Goal: Information Seeking & Learning: Learn about a topic

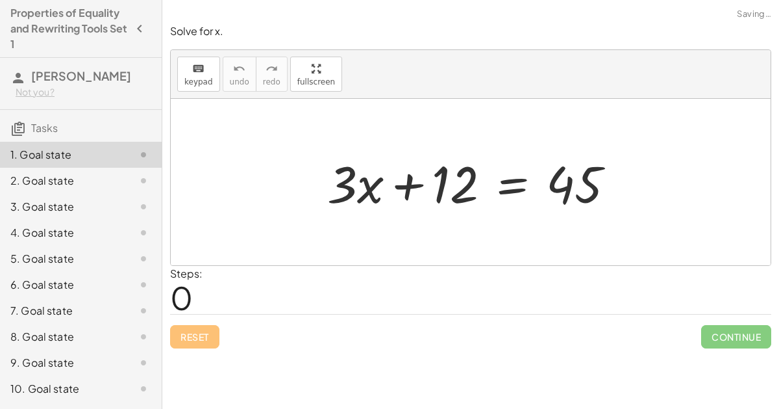
click at [401, 184] on div at bounding box center [476, 182] width 311 height 67
click at [370, 191] on div at bounding box center [476, 182] width 311 height 67
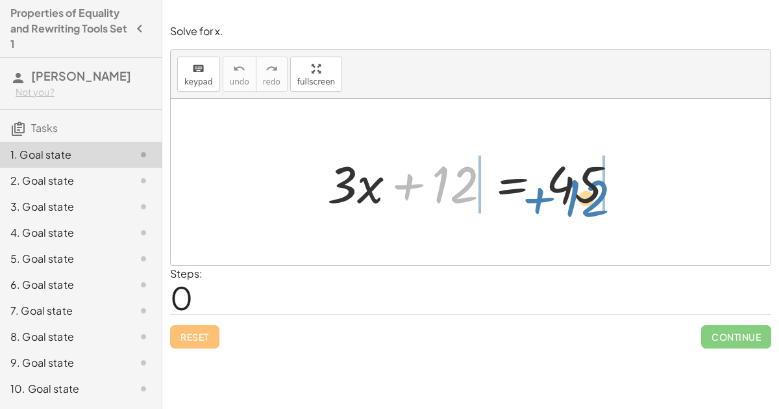
drag, startPoint x: 442, startPoint y: 190, endPoint x: 575, endPoint y: 199, distance: 134.1
click at [575, 199] on div at bounding box center [476, 182] width 311 height 67
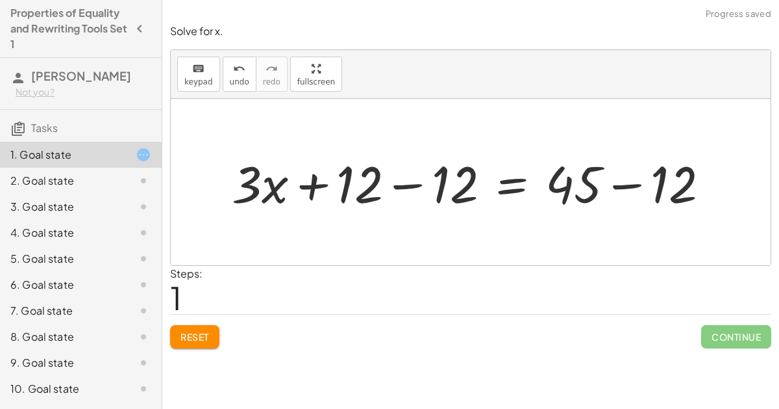
click at [394, 190] on div at bounding box center [475, 182] width 501 height 67
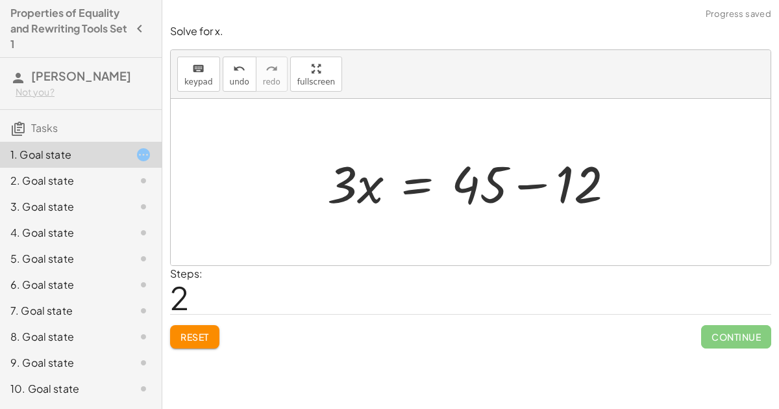
click at [542, 183] on div at bounding box center [476, 182] width 311 height 67
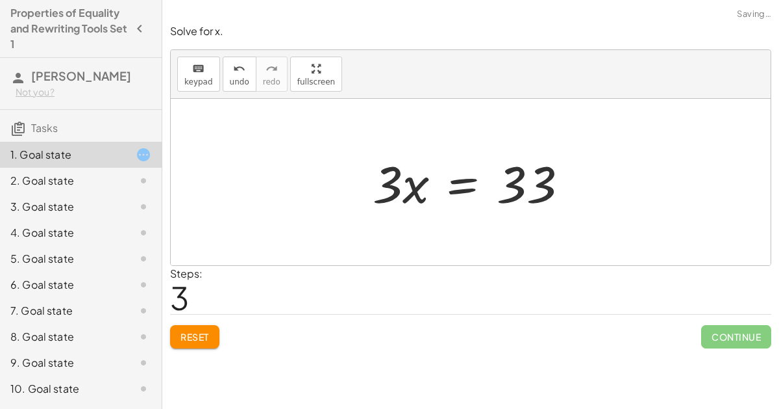
click at [408, 186] on div at bounding box center [475, 182] width 219 height 67
click at [455, 191] on div at bounding box center [475, 182] width 219 height 67
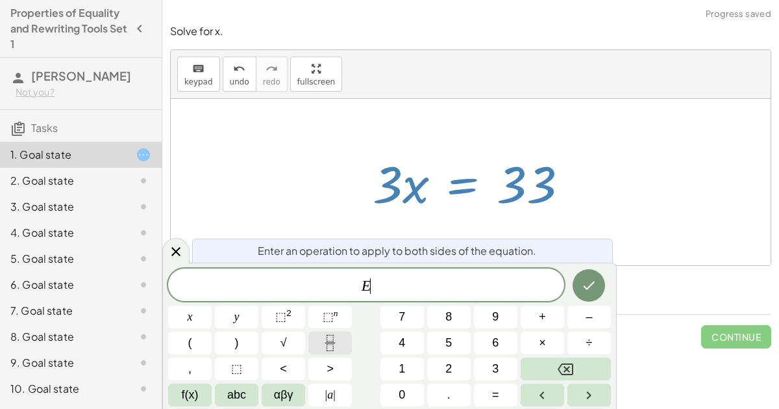
click at [331, 347] on icon "Fraction" at bounding box center [330, 342] width 16 height 16
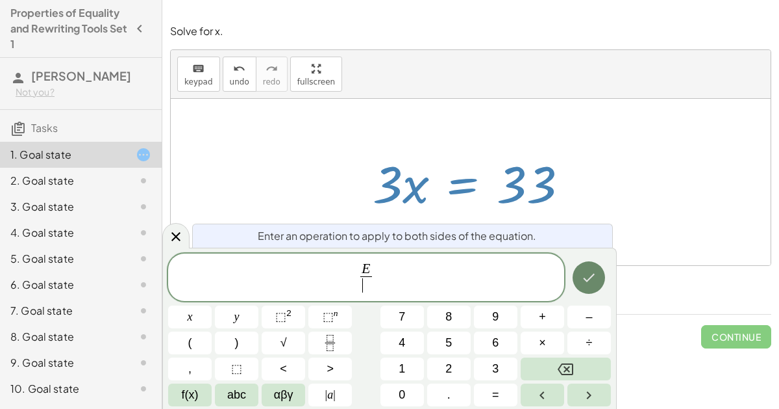
click at [587, 279] on icon "Done" at bounding box center [589, 278] width 16 height 16
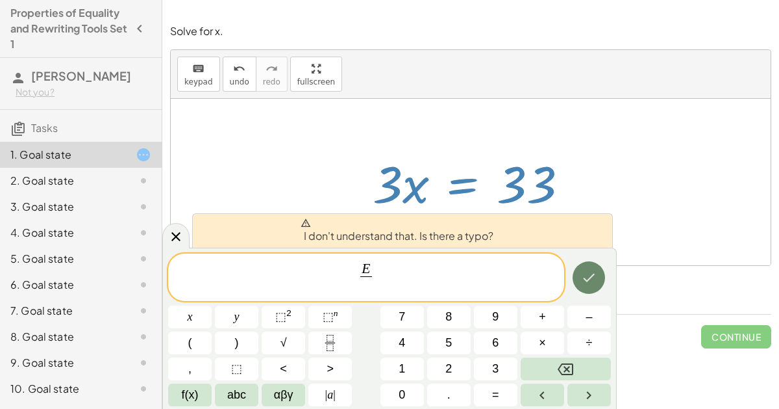
click at [588, 284] on icon "Done" at bounding box center [589, 278] width 16 height 16
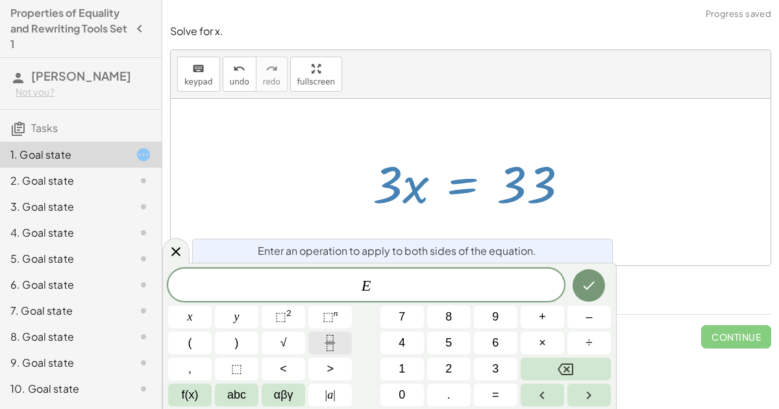
click at [342, 333] on button "Fraction" at bounding box center [330, 342] width 44 height 23
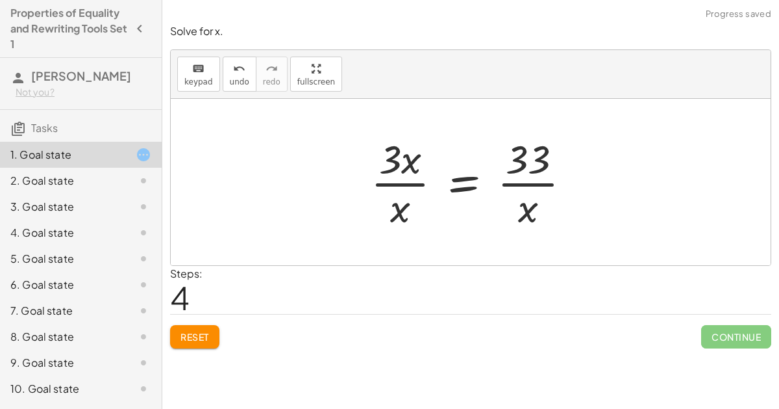
click at [390, 183] on div at bounding box center [475, 182] width 223 height 100
click at [403, 154] on div at bounding box center [475, 182] width 223 height 100
click at [464, 188] on div at bounding box center [475, 182] width 223 height 100
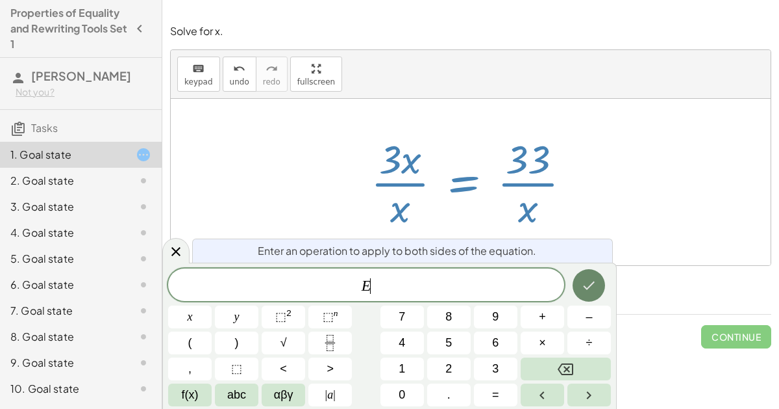
click at [591, 284] on icon "Done" at bounding box center [589, 285] width 16 height 16
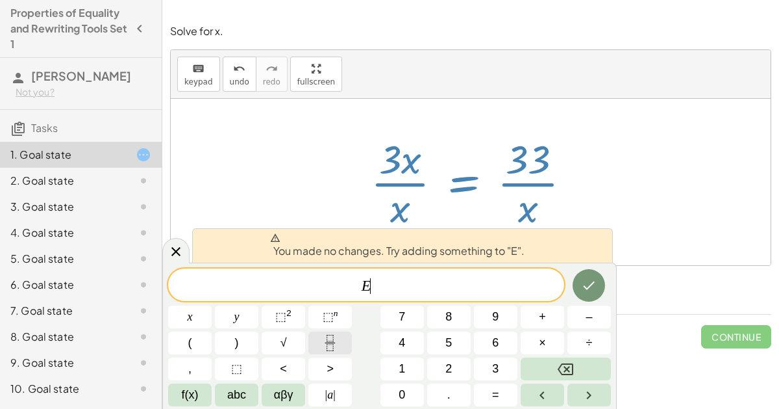
click at [343, 338] on button "Fraction" at bounding box center [330, 342] width 44 height 23
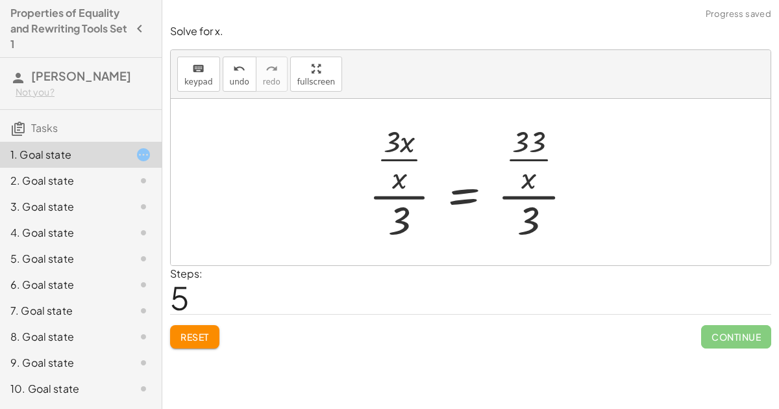
click at [194, 343] on button "Reset" at bounding box center [194, 336] width 49 height 23
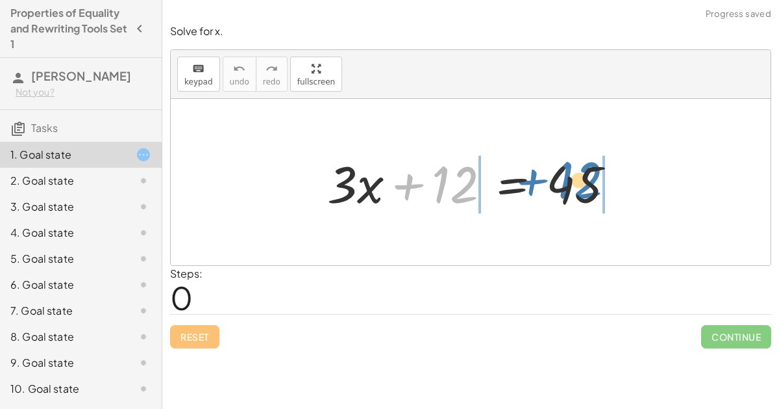
drag, startPoint x: 454, startPoint y: 195, endPoint x: 583, endPoint y: 190, distance: 129.3
click at [583, 190] on div at bounding box center [476, 182] width 311 height 67
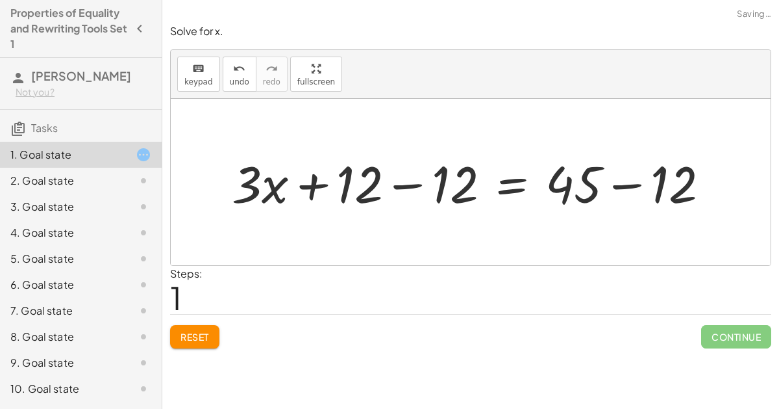
click at [412, 188] on div at bounding box center [475, 182] width 501 height 67
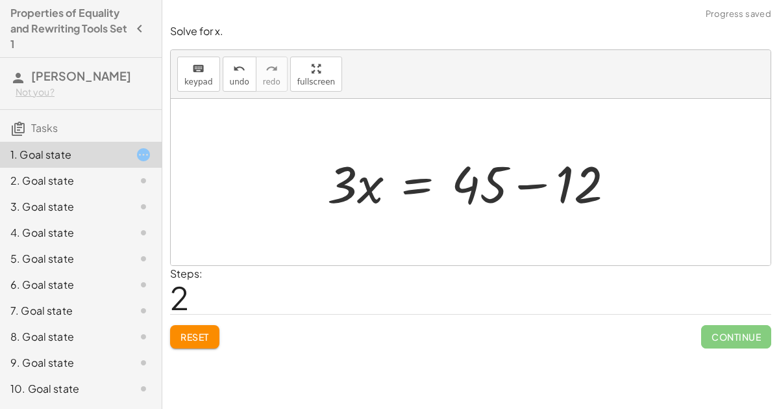
click at [512, 183] on div at bounding box center [476, 182] width 311 height 67
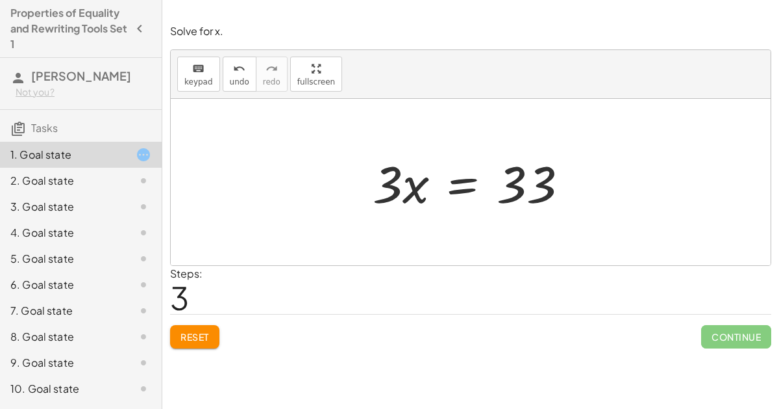
click at [468, 186] on div at bounding box center [475, 182] width 219 height 67
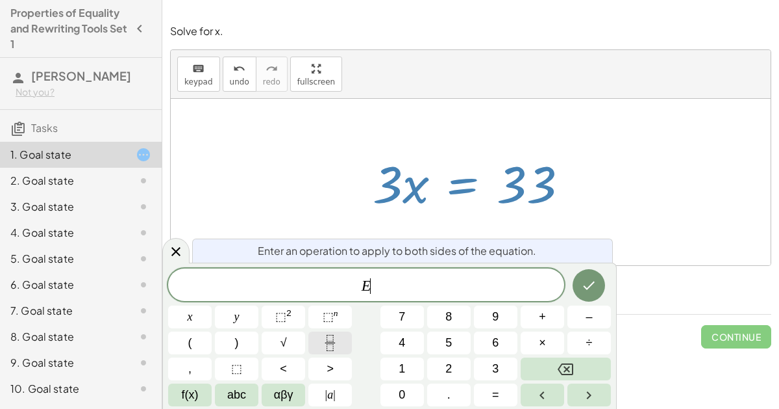
click at [330, 335] on icon "Fraction" at bounding box center [330, 342] width 16 height 16
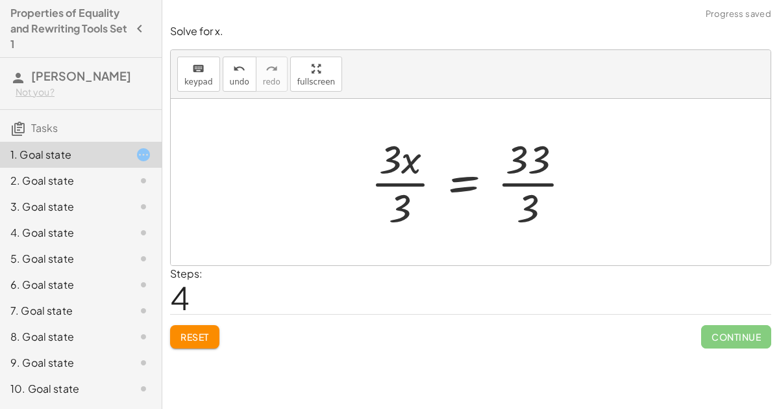
click at [408, 181] on div at bounding box center [475, 182] width 223 height 100
click at [527, 181] on div at bounding box center [492, 182] width 191 height 100
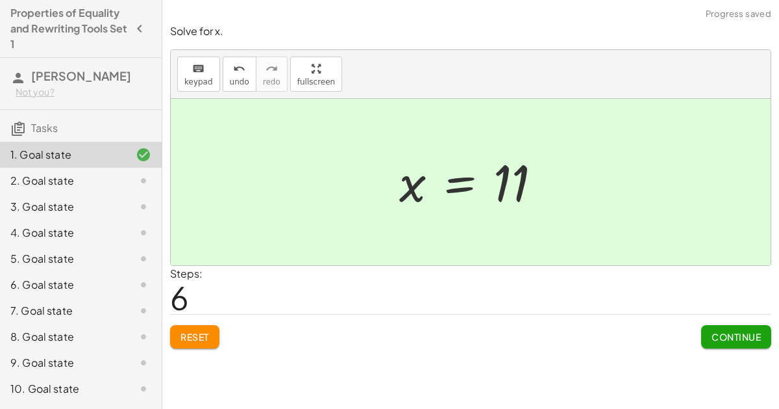
click at [713, 331] on span "Continue" at bounding box center [736, 337] width 49 height 12
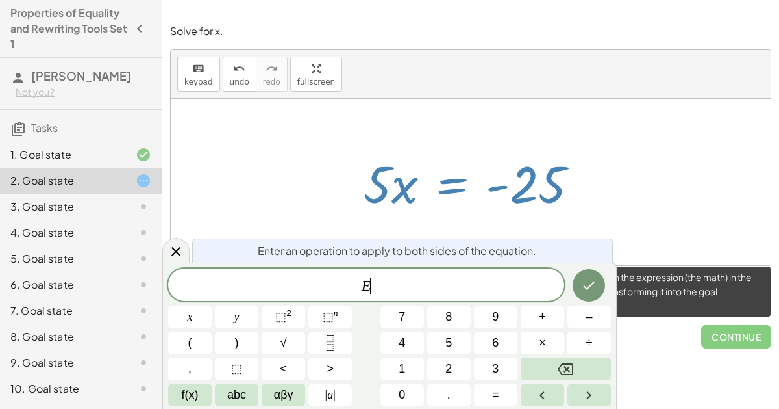
click at [331, 342] on rect "Fraction" at bounding box center [330, 342] width 10 height 1
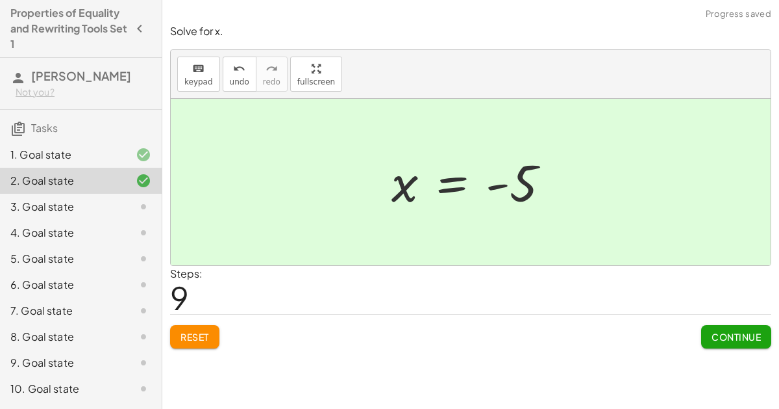
click at [735, 334] on span "Continue" at bounding box center [736, 337] width 49 height 12
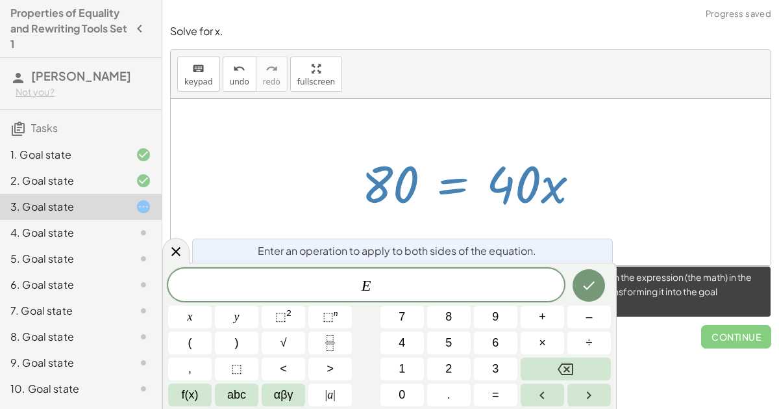
click at [337, 343] on icon "Fraction" at bounding box center [330, 342] width 16 height 16
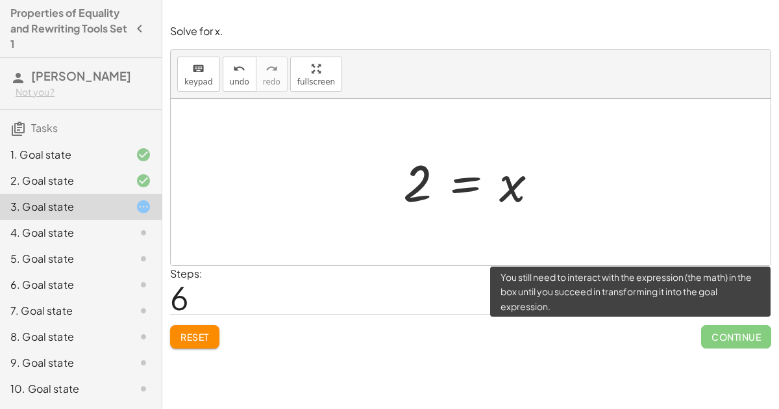
click at [662, 301] on div "Steps: 6" at bounding box center [470, 290] width 601 height 48
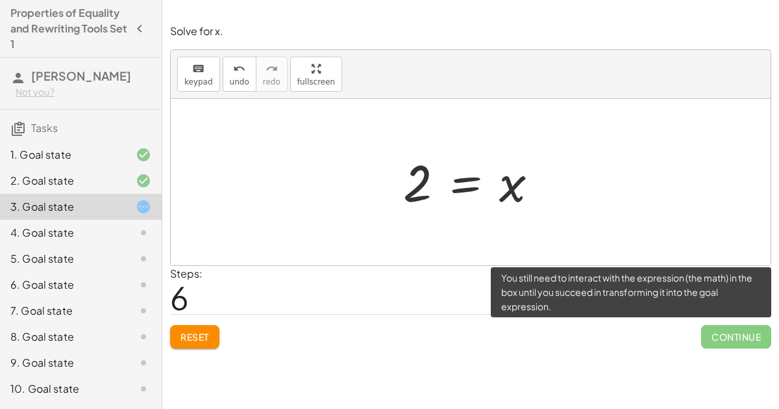
click at [663, 303] on div "Steps: 6" at bounding box center [470, 290] width 601 height 48
click at [637, 348] on div "Solve for x. keyboard keypad undo undo redo redo fullscreen 120 = + · 40 · x + …" at bounding box center [470, 186] width 617 height 340
click at [642, 356] on div "Solve for x. keyboard keypad undo undo redo redo fullscreen + · 3 · x + 12 = 45…" at bounding box center [470, 204] width 617 height 409
click at [653, 362] on div "Solve for x. keyboard keypad undo undo redo redo fullscreen + · 3 · x + 12 = 45…" at bounding box center [470, 204] width 617 height 409
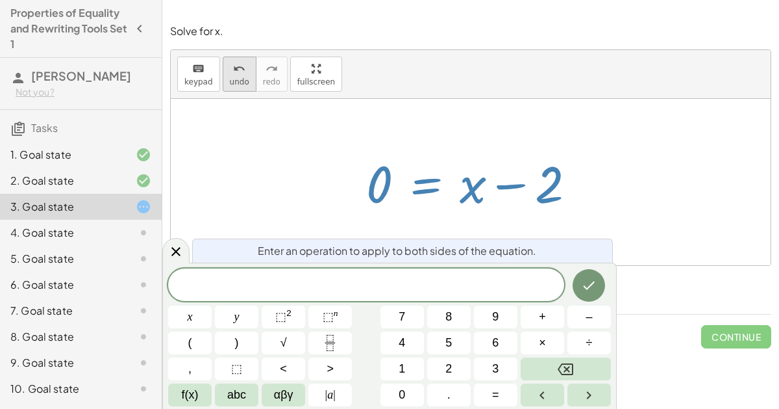
click at [242, 77] on span "undo" at bounding box center [239, 81] width 19 height 9
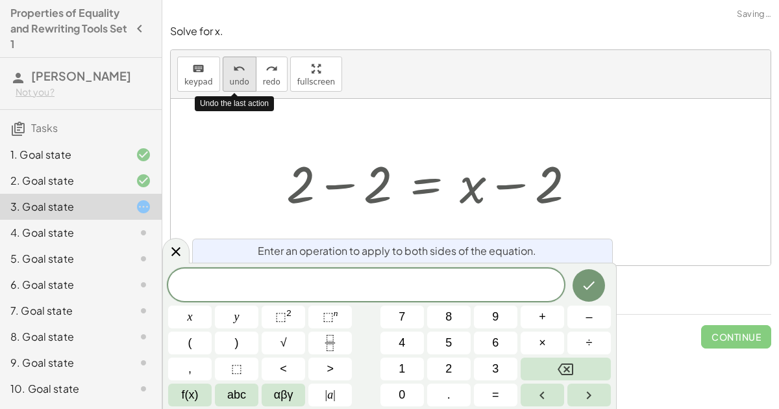
click at [242, 77] on span "undo" at bounding box center [239, 81] width 19 height 9
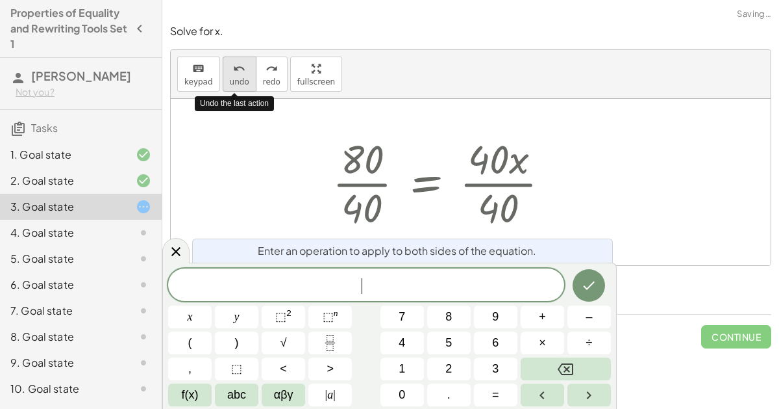
click at [242, 77] on span "undo" at bounding box center [239, 81] width 19 height 9
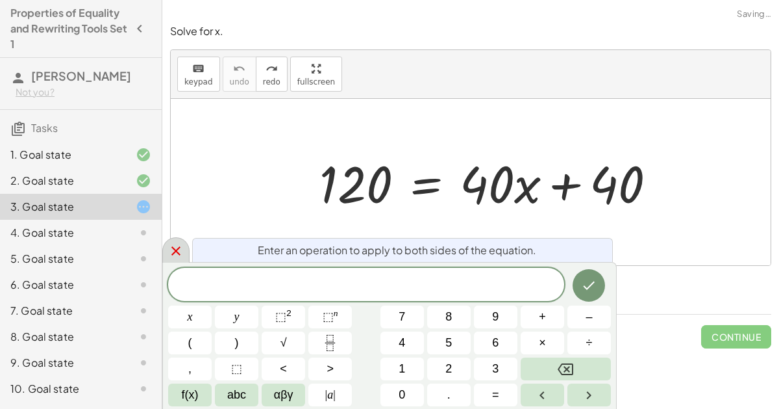
click at [177, 248] on icon at bounding box center [176, 251] width 16 height 16
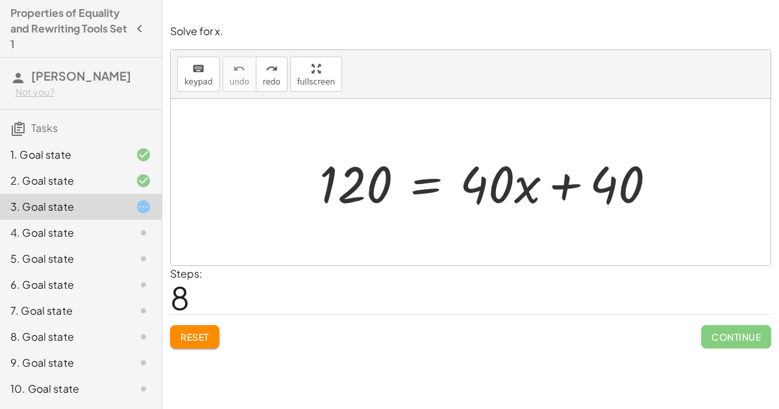
drag, startPoint x: 596, startPoint y: 177, endPoint x: 617, endPoint y: 195, distance: 27.6
click at [617, 195] on div at bounding box center [471, 182] width 600 height 166
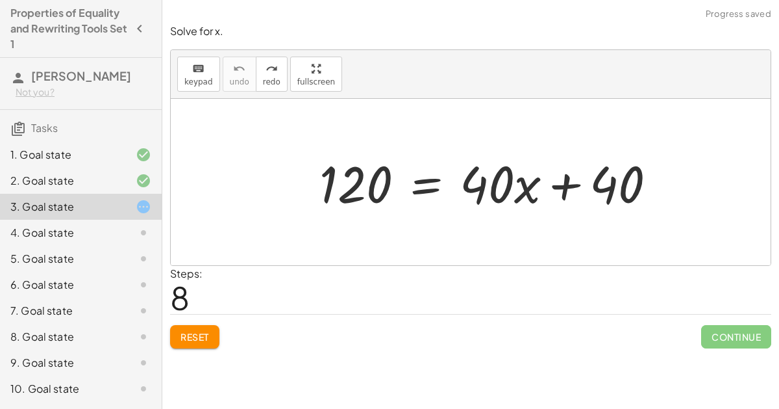
drag, startPoint x: 617, startPoint y: 195, endPoint x: 551, endPoint y: 199, distance: 65.7
click at [551, 199] on div "120 = + · 40 · x + 40" at bounding box center [471, 182] width 600 height 166
drag, startPoint x: 620, startPoint y: 179, endPoint x: 573, endPoint y: 208, distance: 54.9
click at [573, 208] on div "120 = + · 40 · x + 40" at bounding box center [471, 182] width 600 height 166
click at [475, 247] on div at bounding box center [471, 182] width 600 height 166
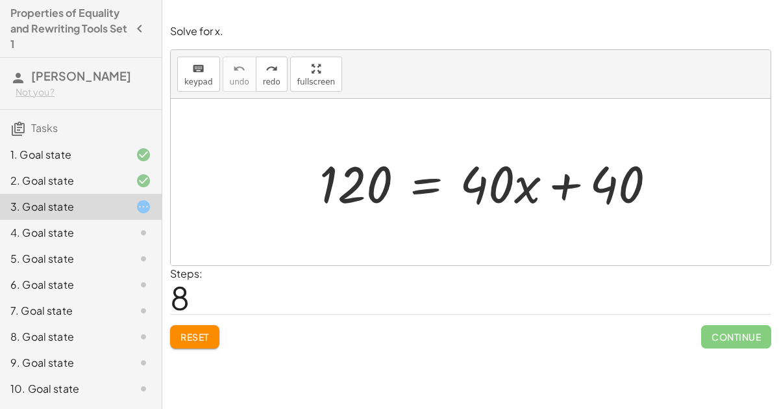
drag, startPoint x: 618, startPoint y: 189, endPoint x: 562, endPoint y: 215, distance: 62.2
click at [562, 215] on div "120 = + · 40 · x + 40" at bounding box center [471, 182] width 600 height 166
drag, startPoint x: 611, startPoint y: 176, endPoint x: 518, endPoint y: 194, distance: 93.9
click at [518, 194] on div "120 = + · 40 · x + 40" at bounding box center [471, 182] width 600 height 166
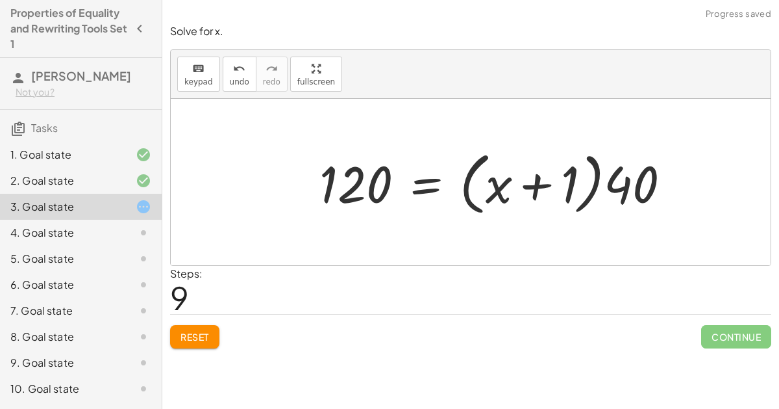
click at [594, 179] on div "120 = + · 40 · x + 40 120 = + · 40 x + · ( 1 )" at bounding box center [471, 181] width 249 height 73
click at [205, 335] on span "Reset" at bounding box center [195, 337] width 29 height 12
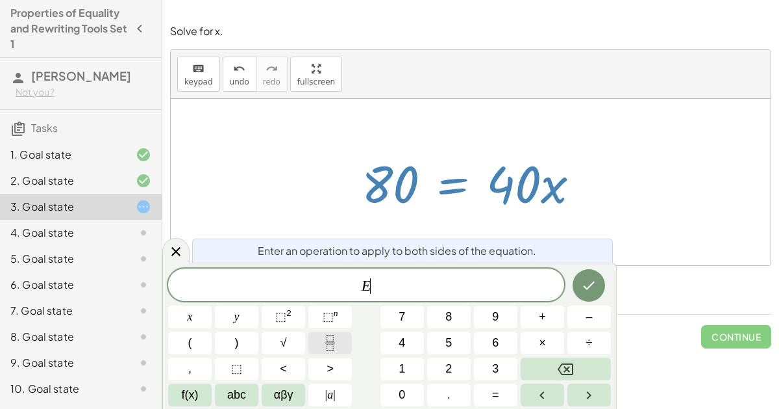
click at [343, 345] on button "Fraction" at bounding box center [330, 342] width 44 height 23
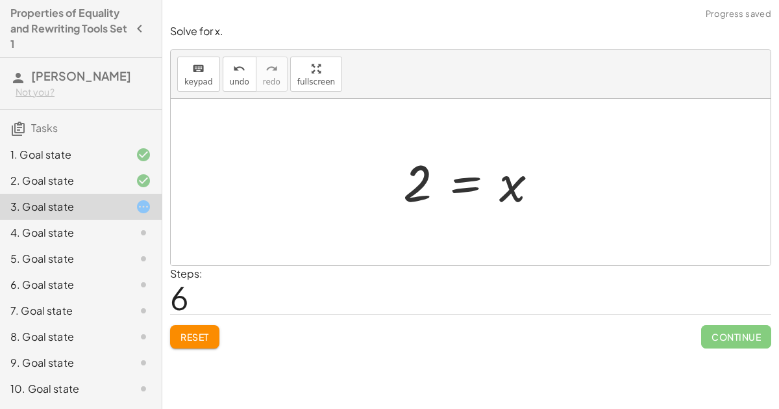
click at [754, 344] on span "Continue" at bounding box center [736, 336] width 70 height 23
click at [753, 340] on span "Continue" at bounding box center [736, 336] width 70 height 23
click at [749, 338] on span "Continue" at bounding box center [736, 336] width 70 height 23
click at [747, 340] on span "Continue" at bounding box center [736, 336] width 70 height 23
click at [90, 182] on div "2. Goal state" at bounding box center [62, 181] width 105 height 16
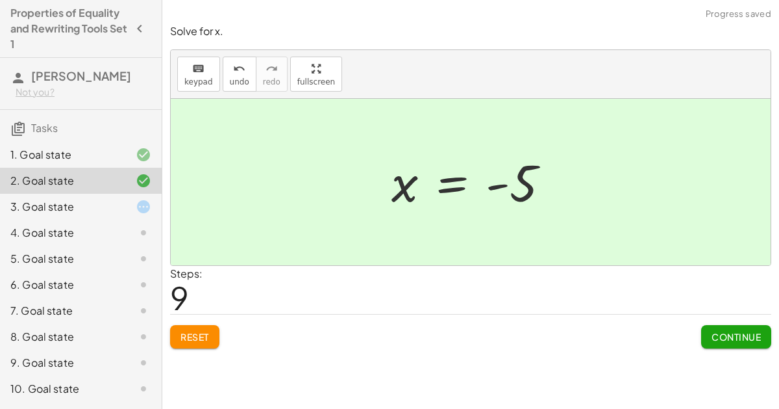
click at [738, 338] on span "Continue" at bounding box center [736, 337] width 49 height 12
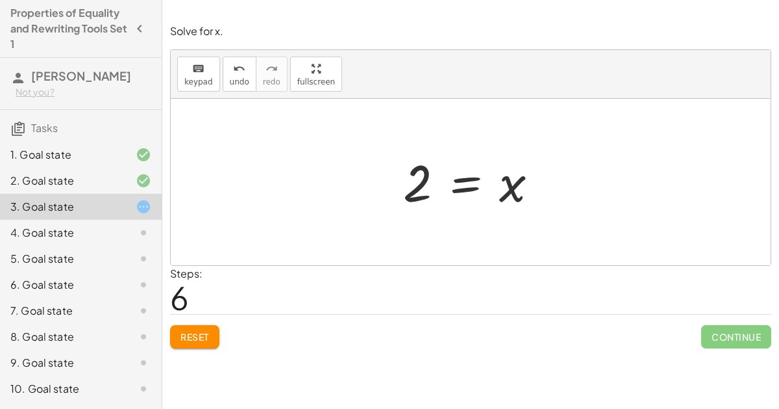
click at [84, 157] on div "1. Goal state" at bounding box center [62, 155] width 105 height 16
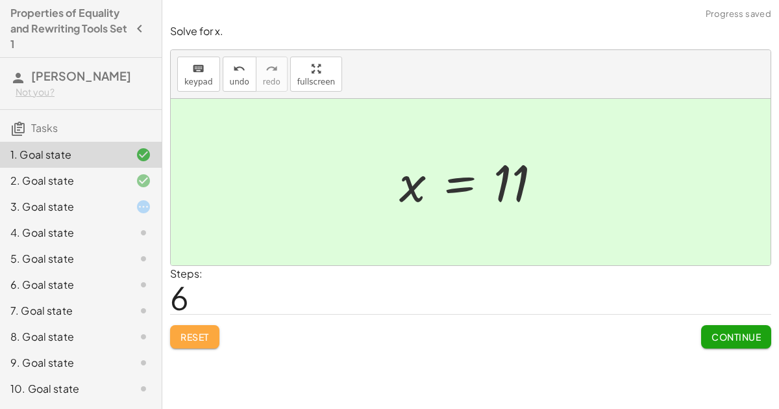
click at [202, 331] on span "Reset" at bounding box center [195, 337] width 29 height 12
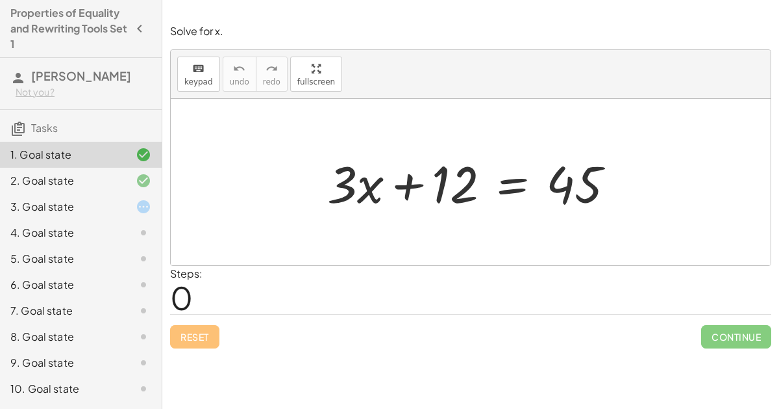
click at [108, 208] on div "3. Goal state" at bounding box center [62, 207] width 105 height 16
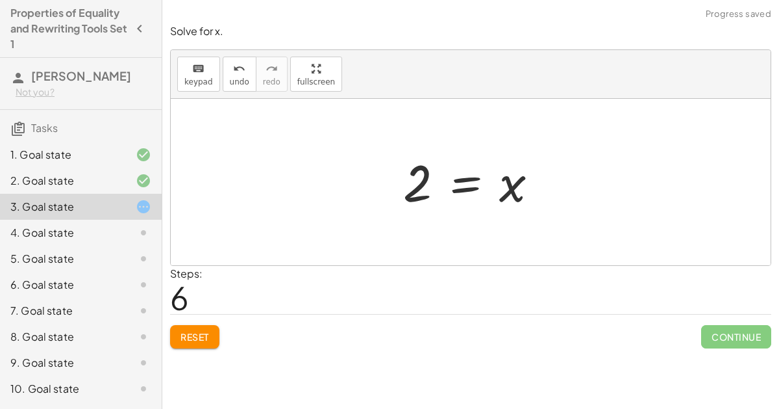
click at [175, 339] on button "Reset" at bounding box center [194, 336] width 49 height 23
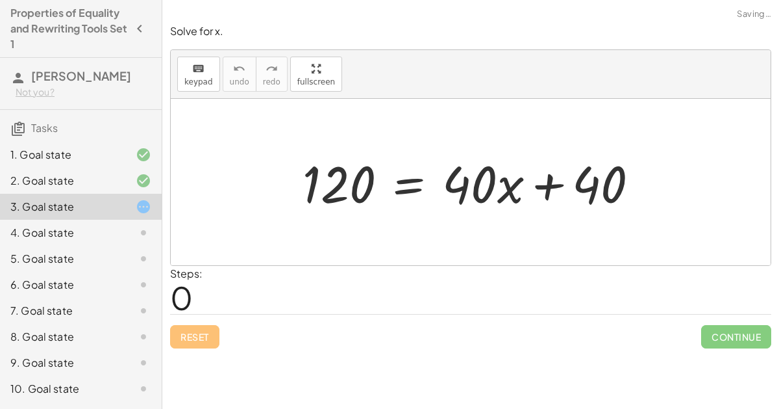
click at [347, 189] on div at bounding box center [476, 182] width 360 height 67
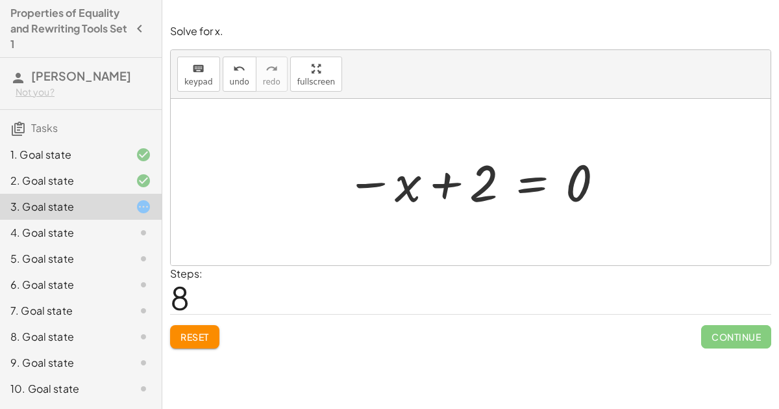
click at [196, 336] on span "Reset" at bounding box center [195, 337] width 29 height 12
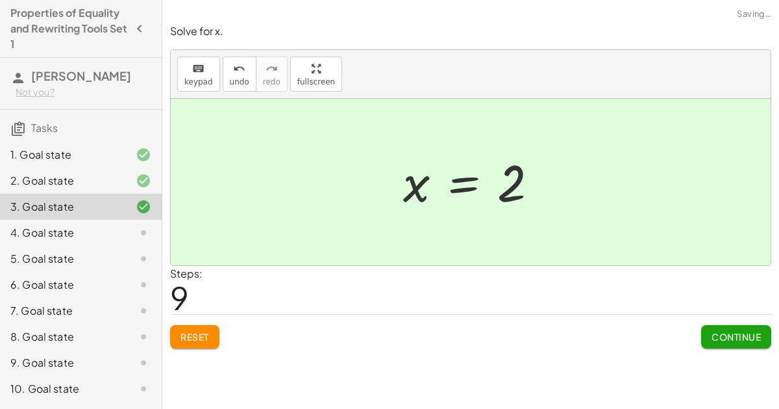
click at [718, 341] on button "Continue" at bounding box center [736, 336] width 70 height 23
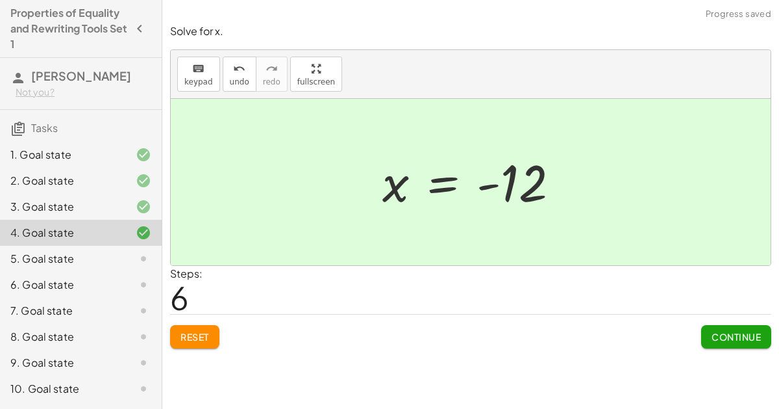
click at [734, 336] on span "Continue" at bounding box center [736, 337] width 49 height 12
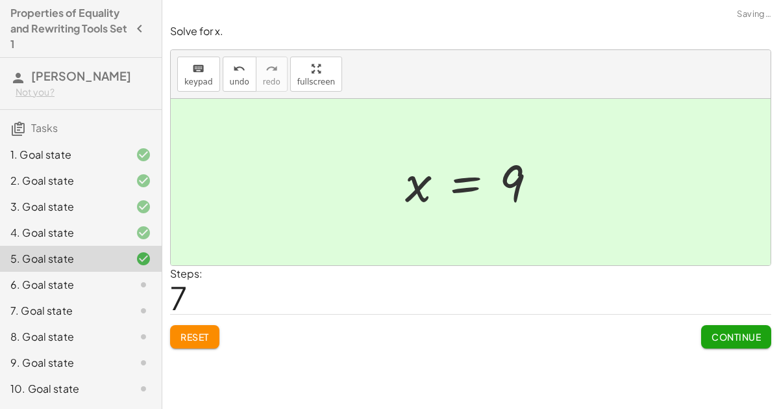
click at [726, 342] on button "Continue" at bounding box center [736, 336] width 70 height 23
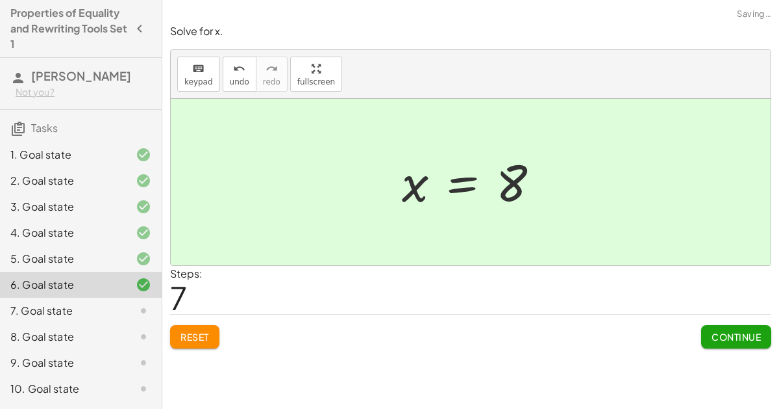
click at [742, 340] on span "Continue" at bounding box center [736, 337] width 49 height 12
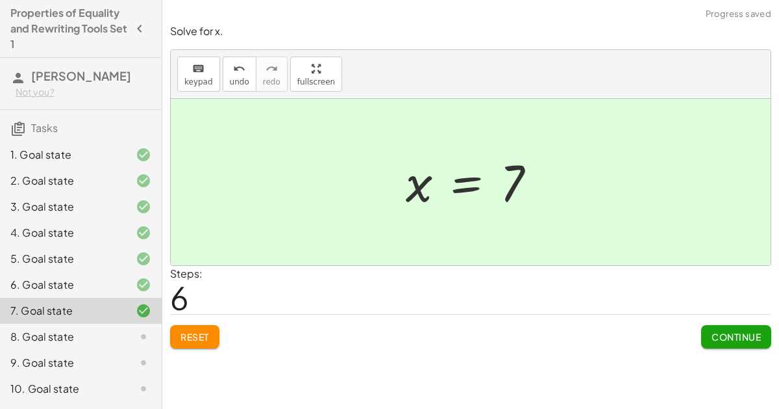
click at [735, 337] on span "Continue" at bounding box center [736, 337] width 49 height 12
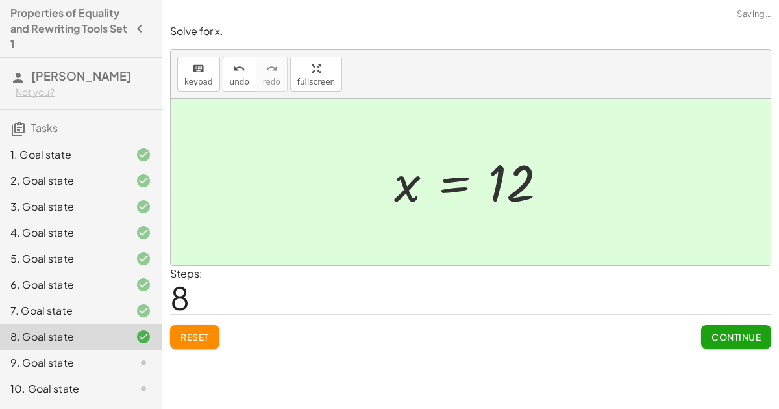
click at [727, 340] on span "Continue" at bounding box center [736, 337] width 49 height 12
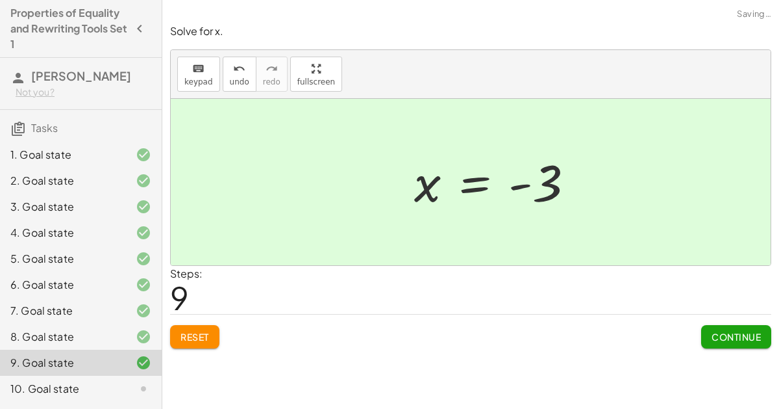
click at [725, 332] on span "Continue" at bounding box center [736, 337] width 49 height 12
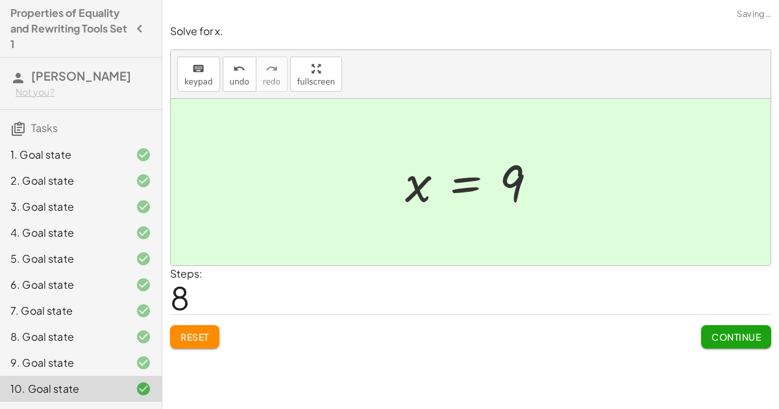
click at [728, 336] on span "Continue" at bounding box center [736, 337] width 49 height 12
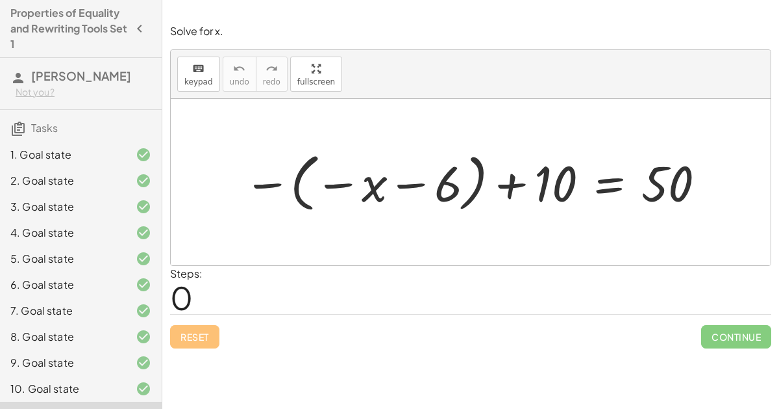
click at [43, 201] on div "3. Goal state" at bounding box center [62, 207] width 105 height 16
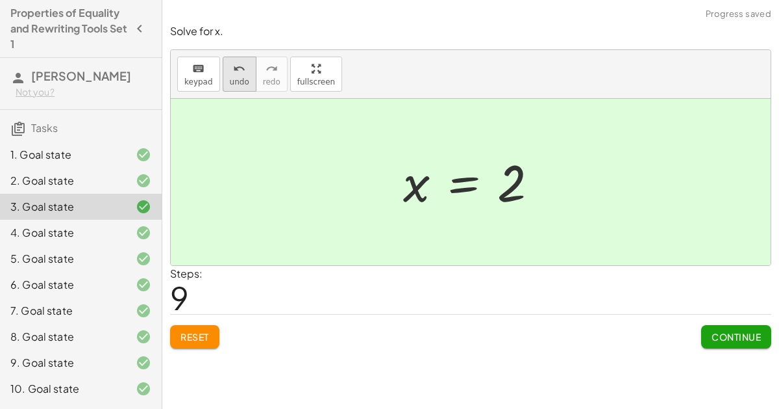
click at [233, 61] on icon "undo" at bounding box center [239, 69] width 12 height 16
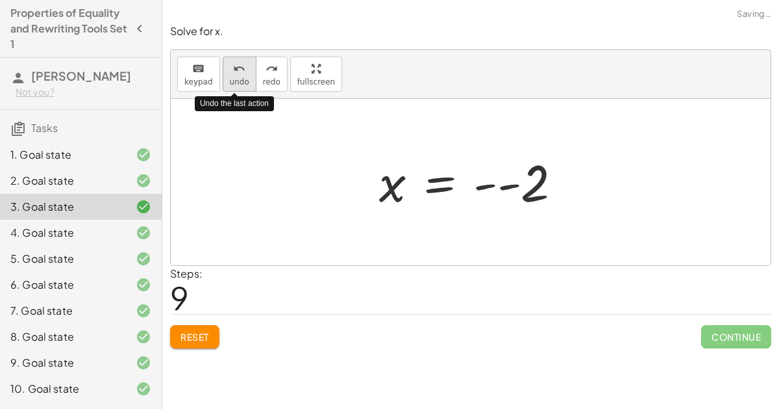
click at [239, 78] on span "undo" at bounding box center [239, 81] width 19 height 9
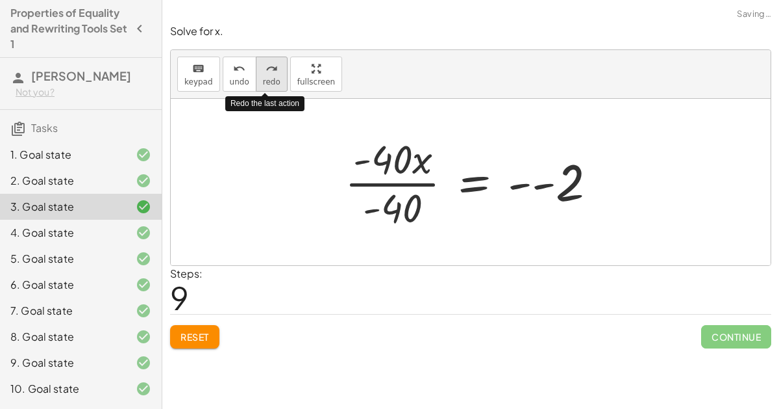
click at [266, 80] on span "redo" at bounding box center [272, 81] width 18 height 9
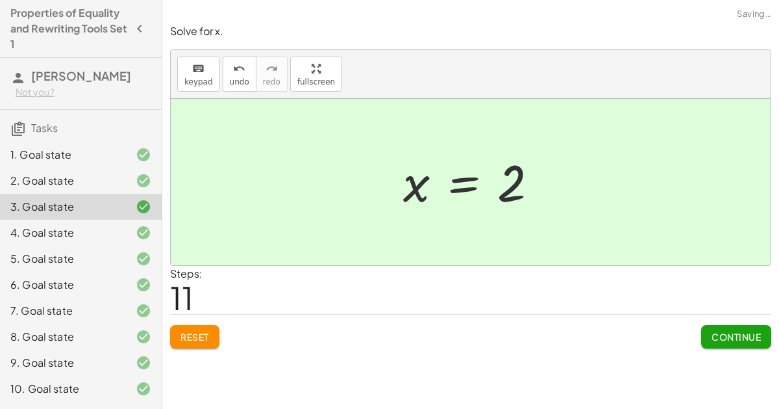
scroll to position [49, 0]
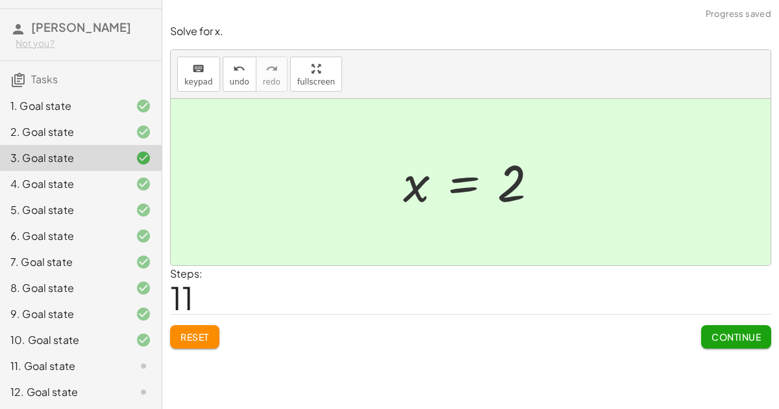
click at [76, 370] on div "11. Goal state" at bounding box center [62, 366] width 105 height 16
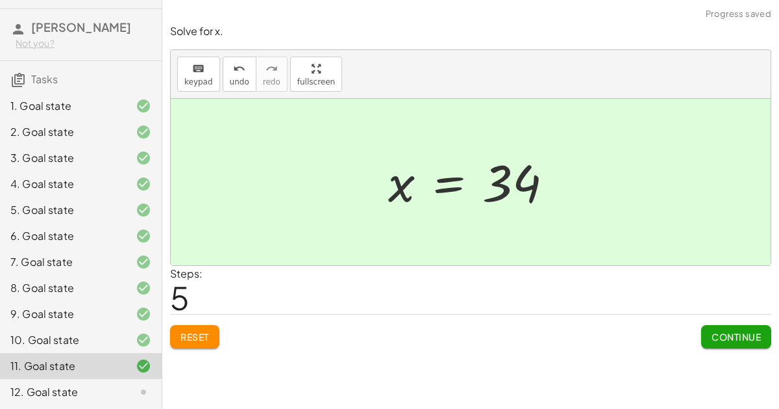
click at [724, 335] on span "Continue" at bounding box center [736, 337] width 49 height 12
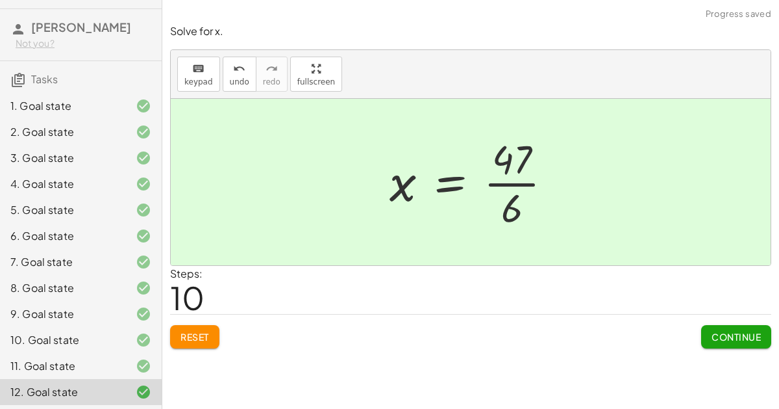
click at [738, 336] on span "Continue" at bounding box center [736, 337] width 49 height 12
